Goal: Navigation & Orientation: Find specific page/section

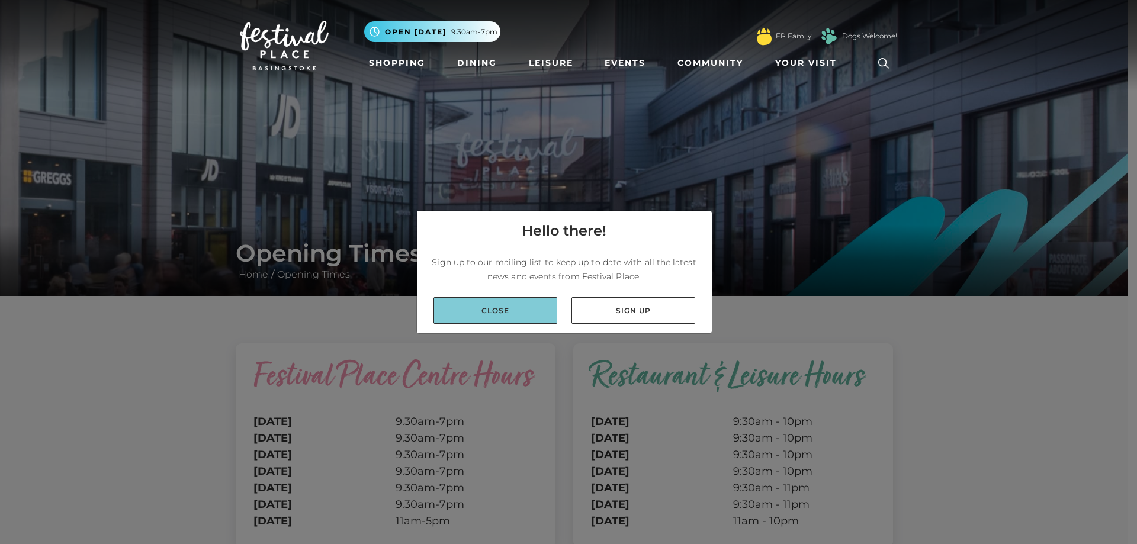
click at [527, 311] on link "Close" at bounding box center [495, 310] width 124 height 27
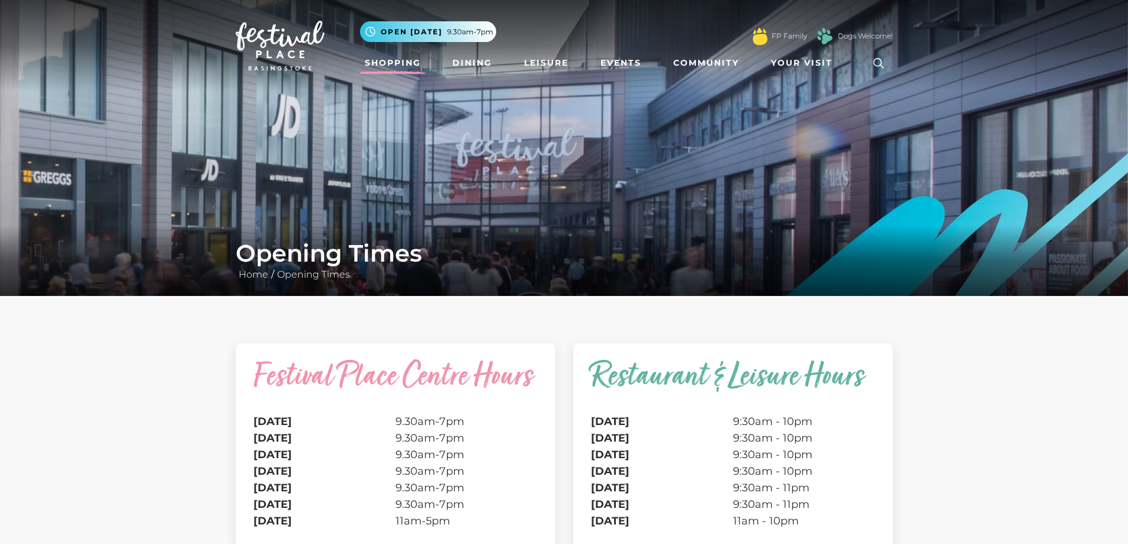
click at [406, 60] on link "Shopping" at bounding box center [393, 63] width 66 height 22
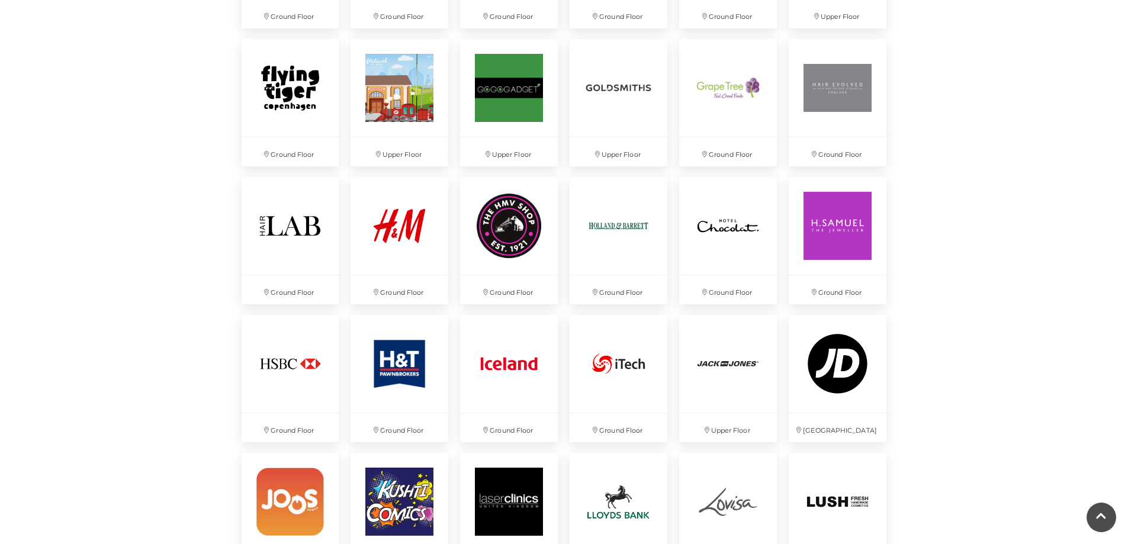
scroll to position [1894, 0]
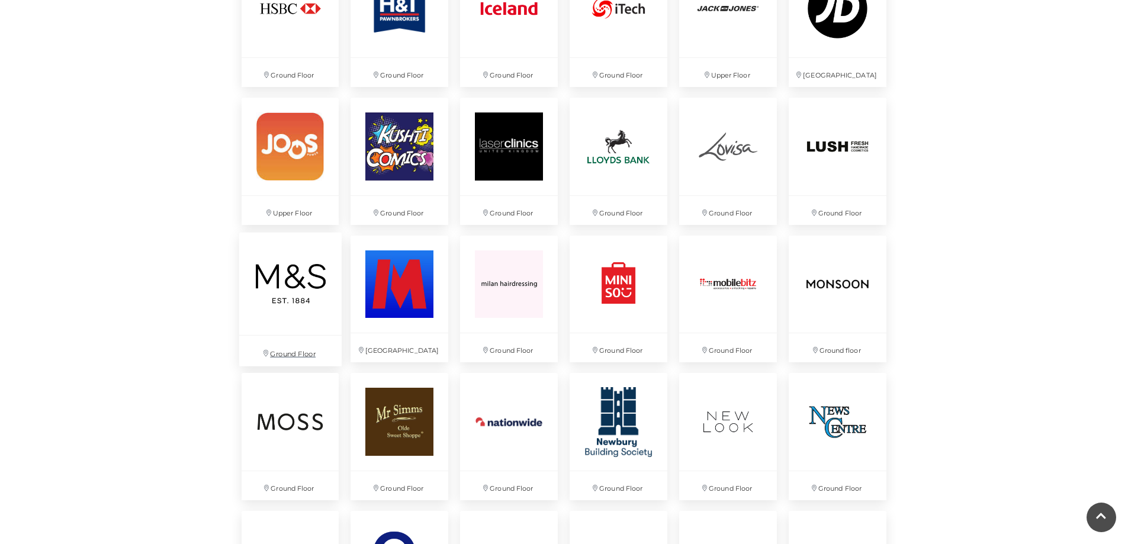
click at [317, 333] on img at bounding box center [290, 283] width 102 height 102
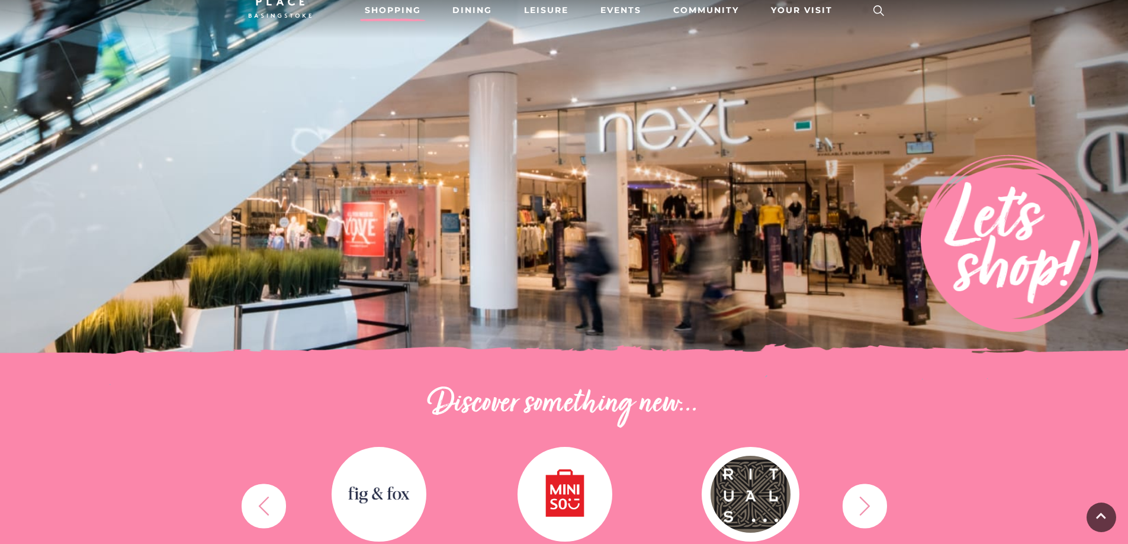
scroll to position [0, 0]
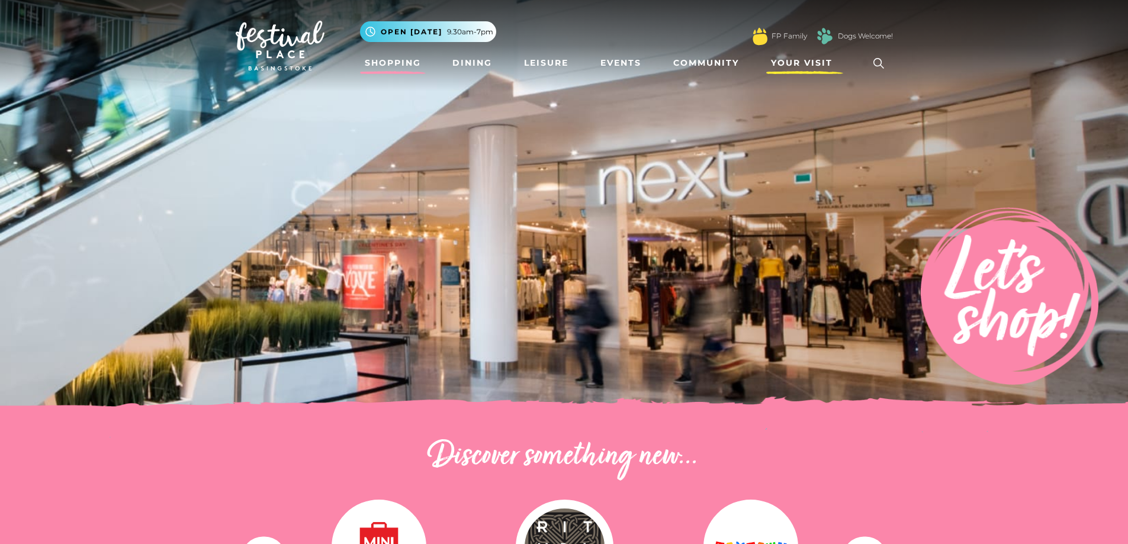
click at [791, 61] on span "Your Visit" at bounding box center [802, 63] width 62 height 12
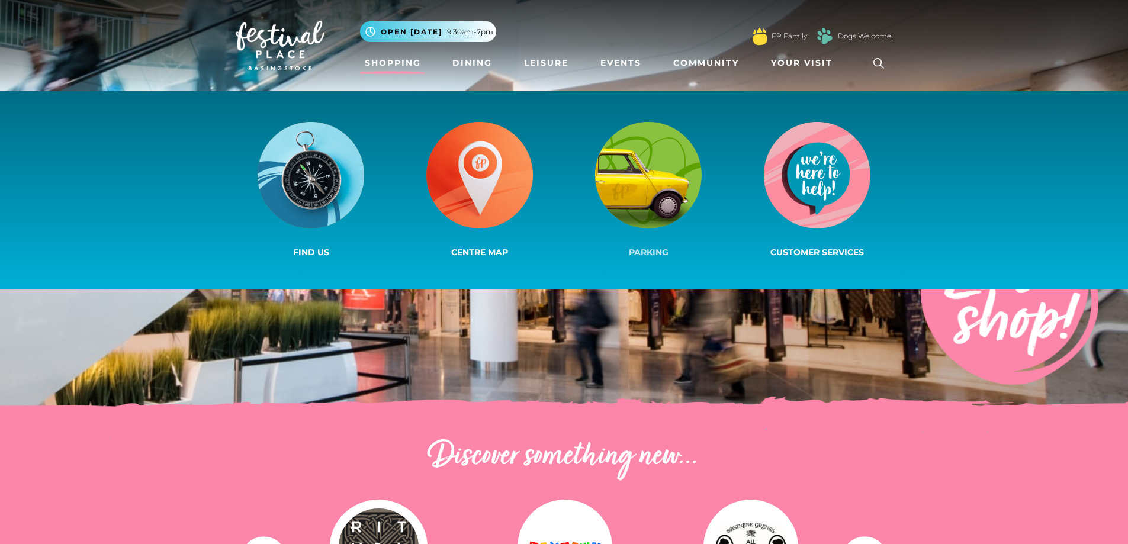
click at [643, 205] on img at bounding box center [648, 175] width 107 height 107
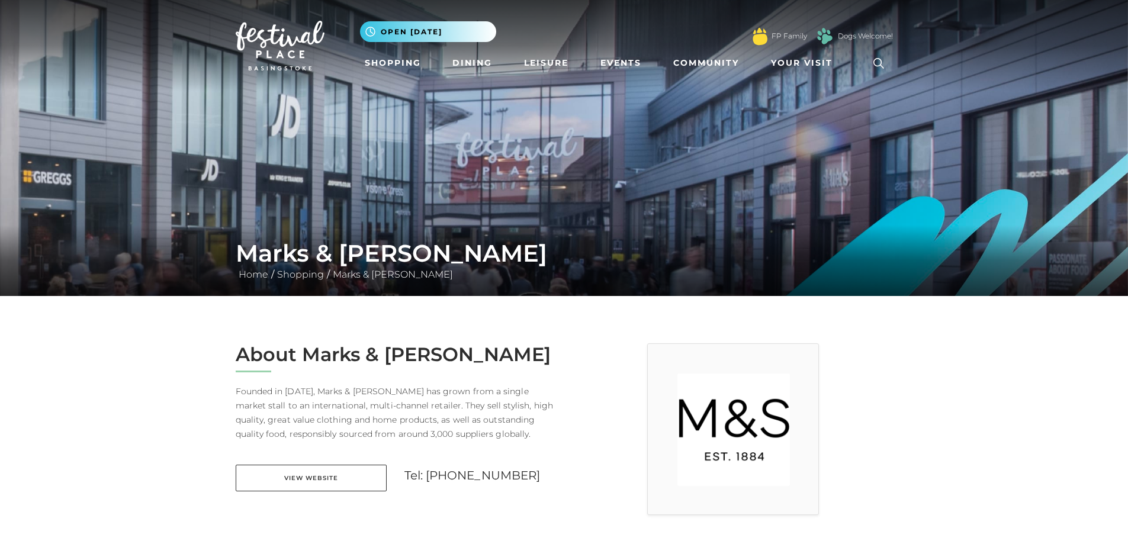
scroll to position [178, 0]
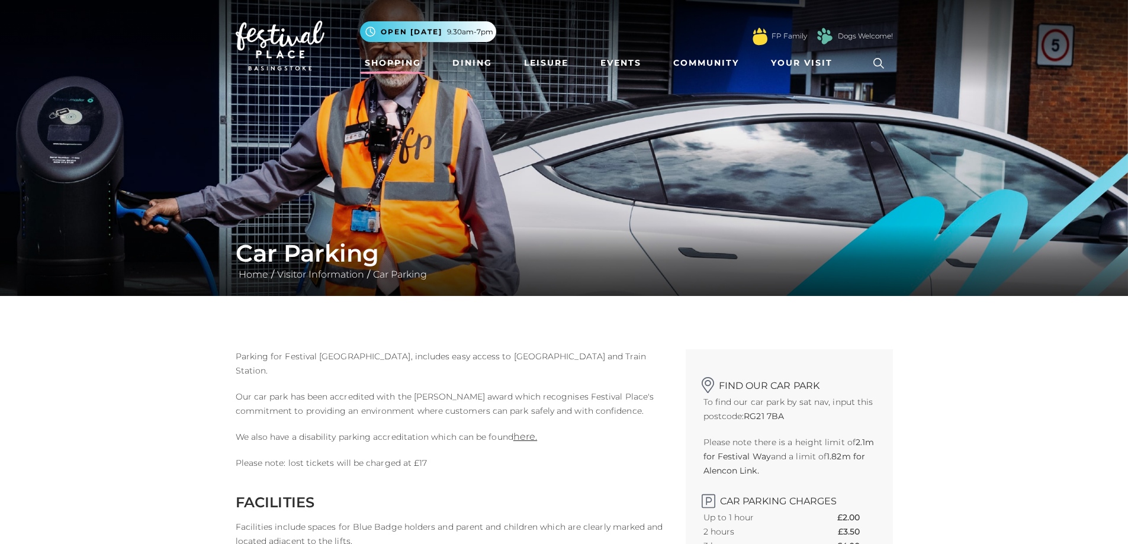
click at [398, 68] on link "Shopping" at bounding box center [393, 63] width 66 height 22
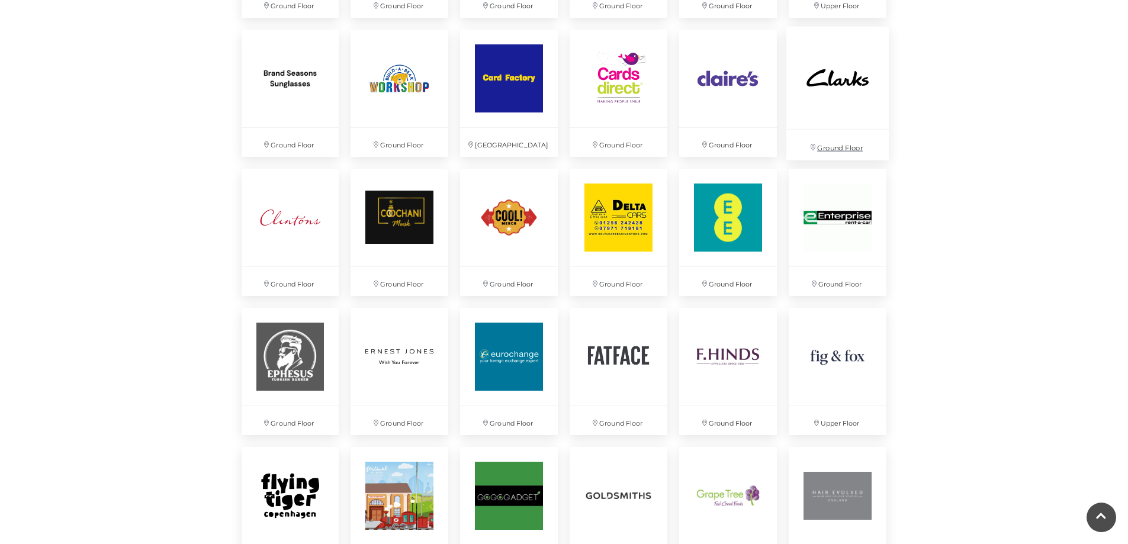
scroll to position [1243, 0]
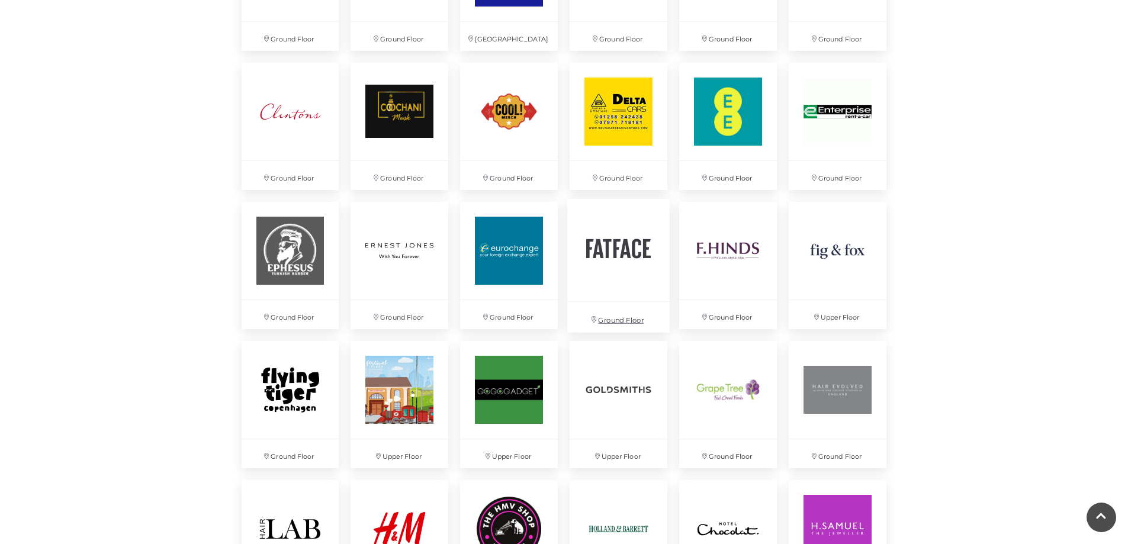
click at [582, 274] on img at bounding box center [618, 250] width 102 height 102
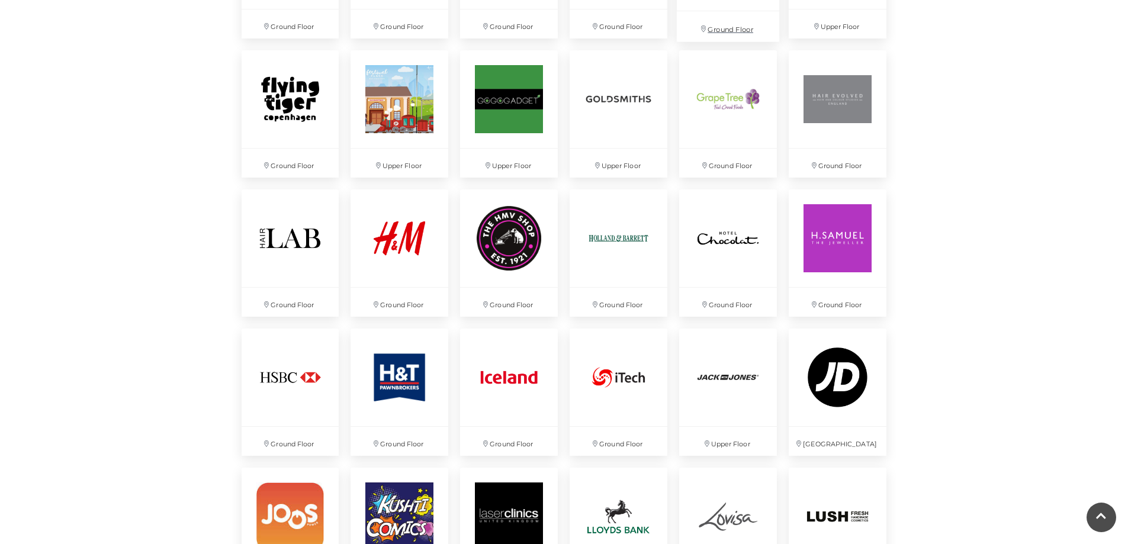
scroll to position [1539, 0]
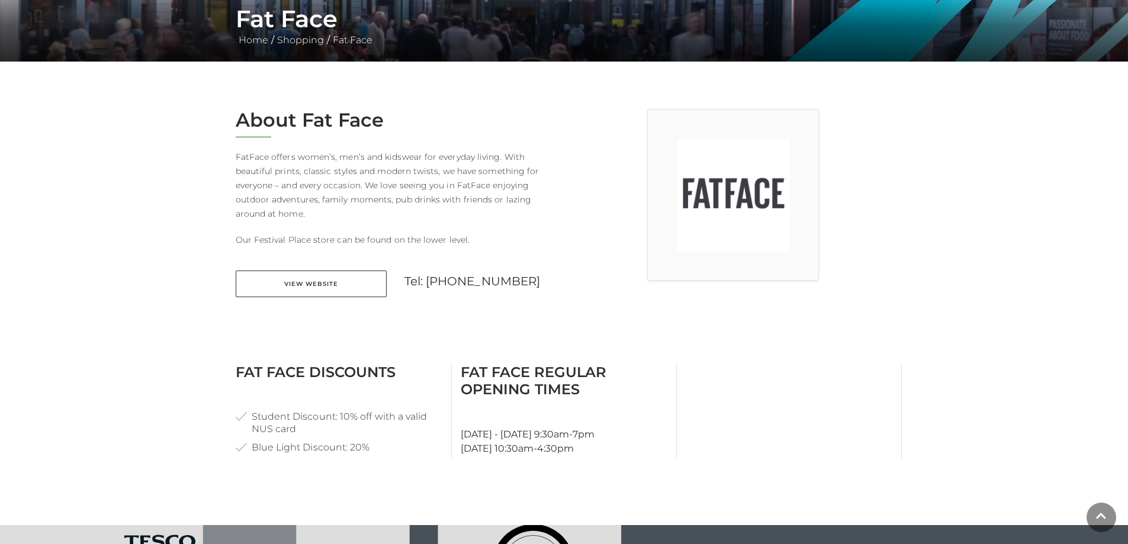
scroll to position [237, 0]
